Goal: Ask a question

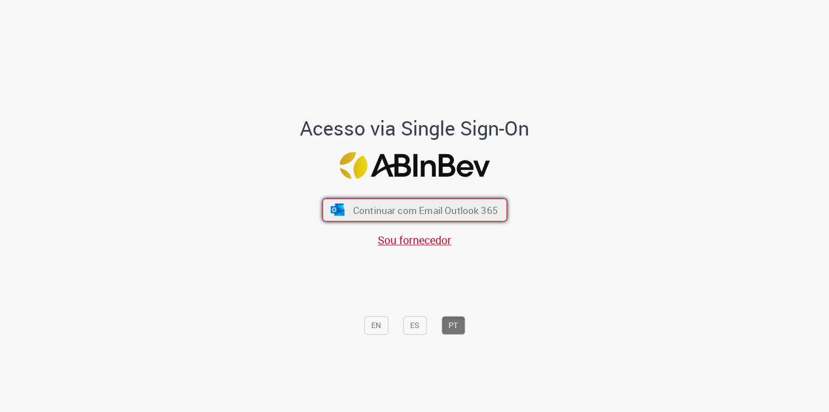
click at [482, 202] on button "Continuar com Email Outlook 365" at bounding box center [415, 210] width 185 height 23
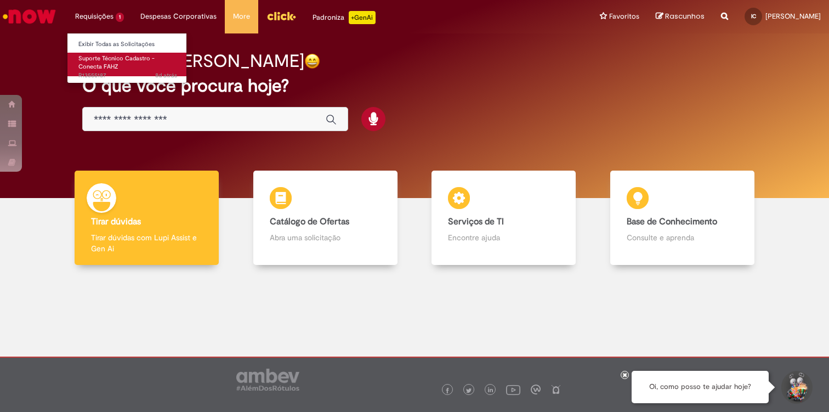
click at [101, 56] on span "Suporte Técnico Cadastro - Conecta FAHZ" at bounding box center [116, 62] width 76 height 17
click at [100, 57] on span "Suporte Técnico Cadastro - Conecta FAHZ" at bounding box center [116, 62] width 76 height 17
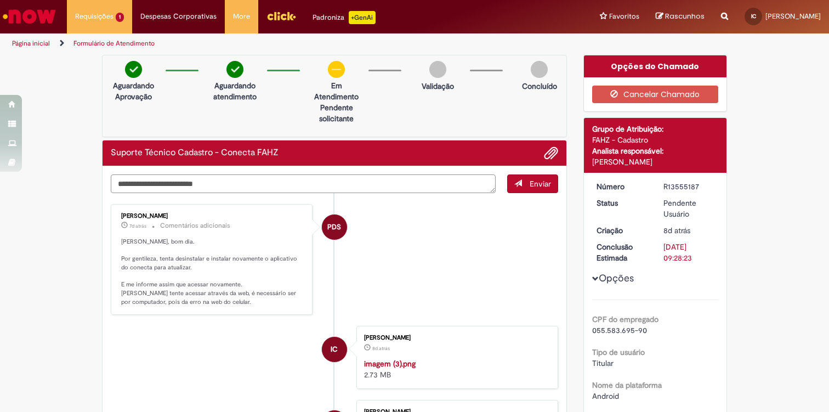
click at [243, 179] on textarea "Digite sua mensagem aqui..." at bounding box center [303, 183] width 385 height 19
type textarea "**********"
click at [540, 178] on button "Enviar" at bounding box center [532, 183] width 51 height 19
